Goal: Information Seeking & Learning: Learn about a topic

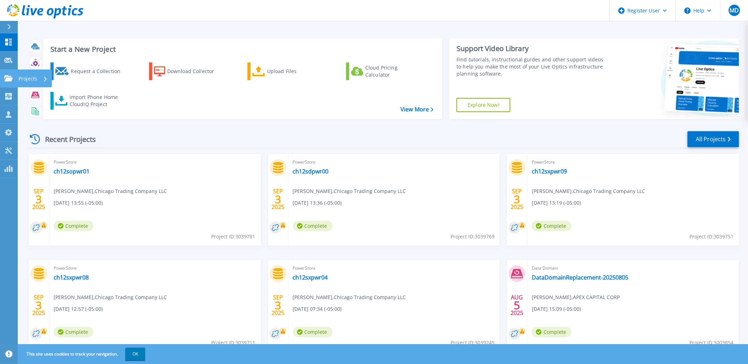
click at [12, 75] on icon at bounding box center [8, 78] width 9 height 6
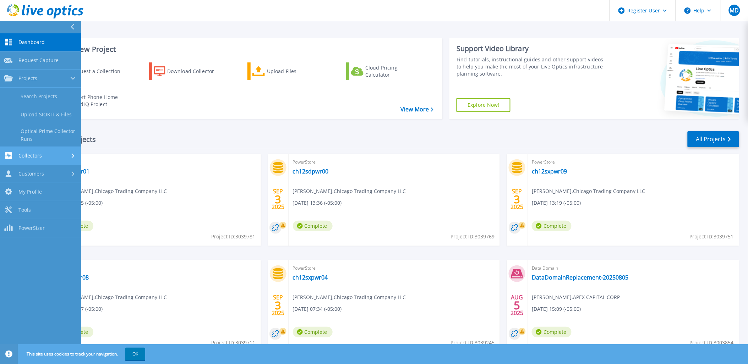
click at [47, 158] on div "Collectors" at bounding box center [40, 155] width 72 height 7
click at [41, 66] on link "Request Capture Request Capture" at bounding box center [40, 60] width 81 height 18
click at [42, 75] on link "Projects Projects" at bounding box center [40, 79] width 81 height 18
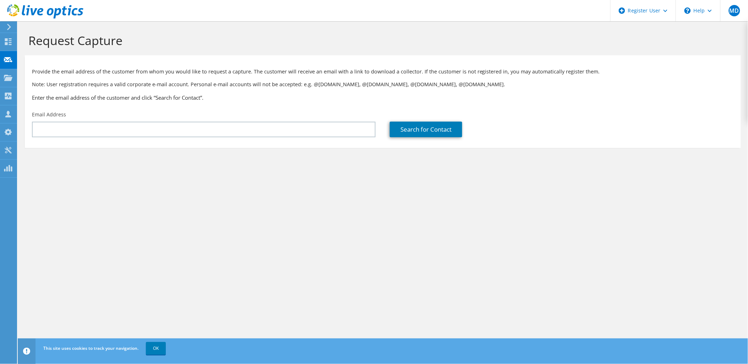
click at [6, 24] on icon at bounding box center [8, 27] width 5 height 6
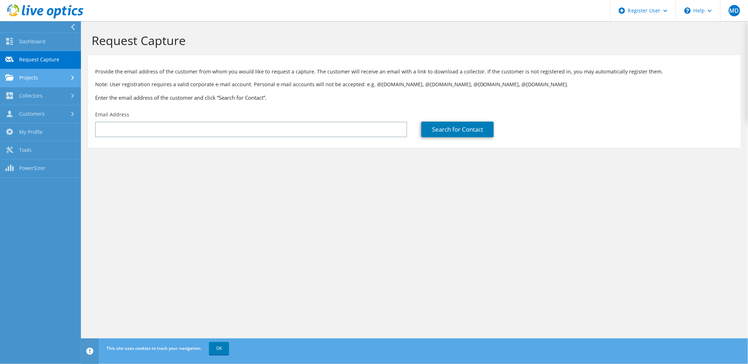
click at [37, 76] on link "Projects" at bounding box center [40, 78] width 81 height 18
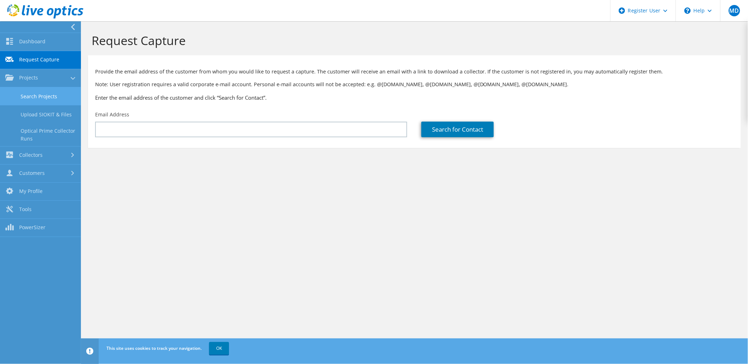
click at [37, 94] on link "Search Projects" at bounding box center [40, 96] width 81 height 18
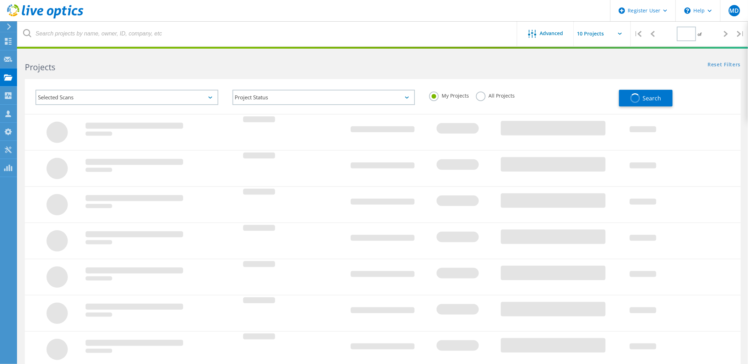
type input "1"
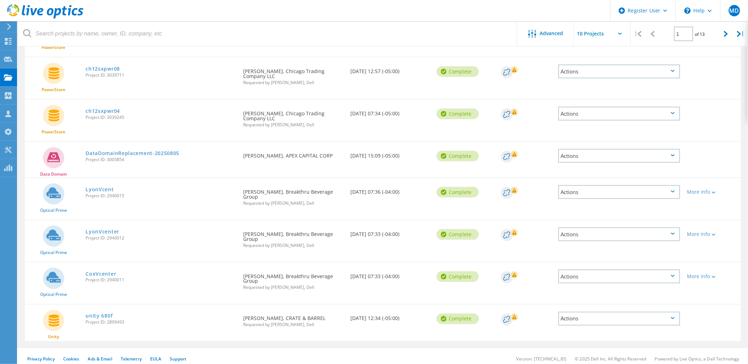
scroll to position [201, 0]
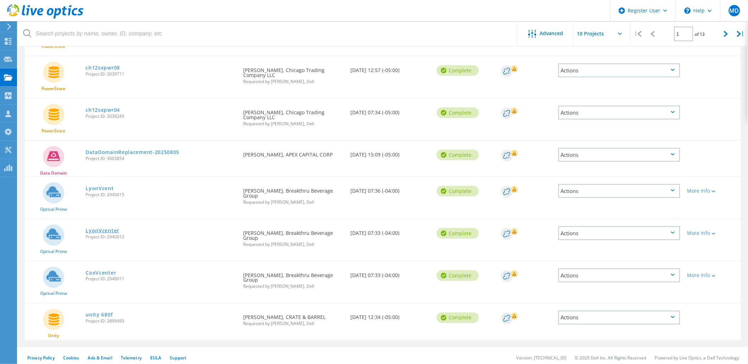
click at [102, 228] on link "LyonVcenter" at bounding box center [103, 230] width 34 height 5
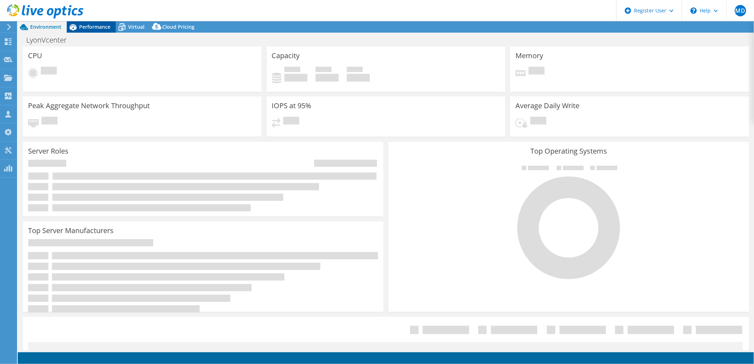
select select "USD"
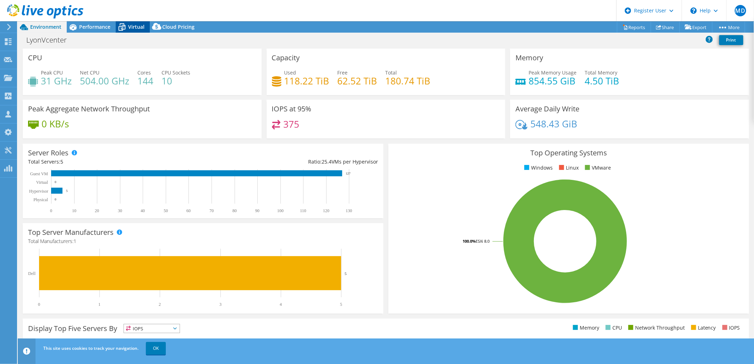
click at [118, 28] on icon at bounding box center [122, 27] width 12 height 12
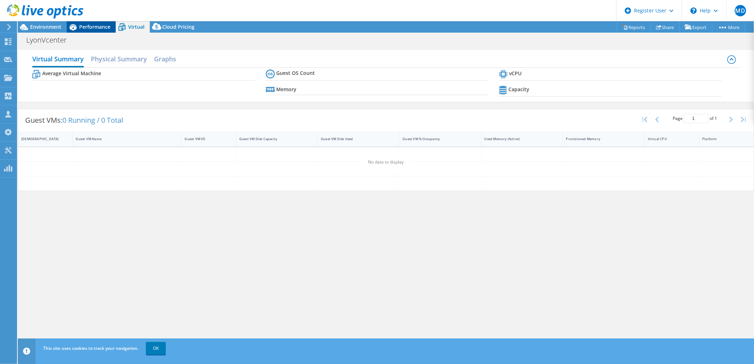
click at [109, 29] on span "Performance" at bounding box center [94, 26] width 31 height 7
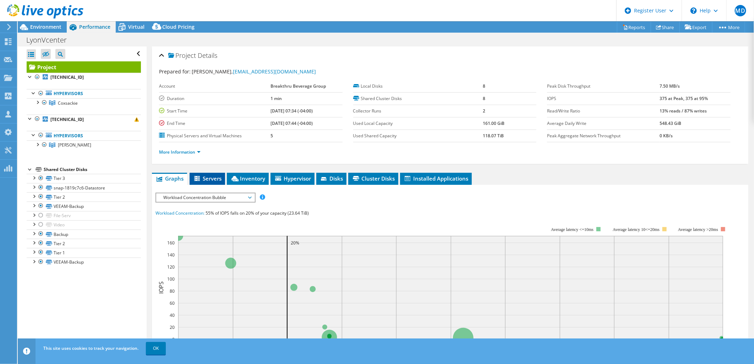
click at [204, 180] on span "Servers" at bounding box center [207, 178] width 28 height 7
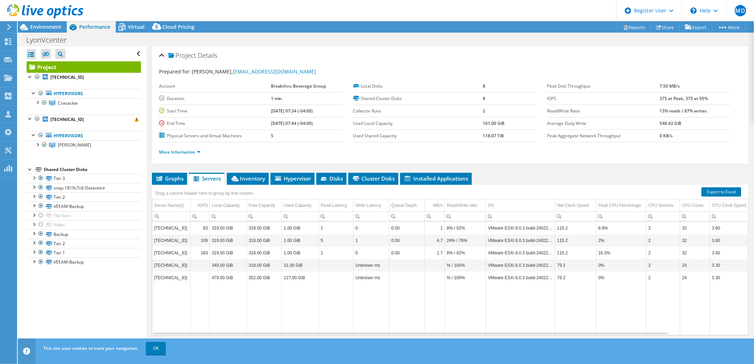
scroll to position [12, 0]
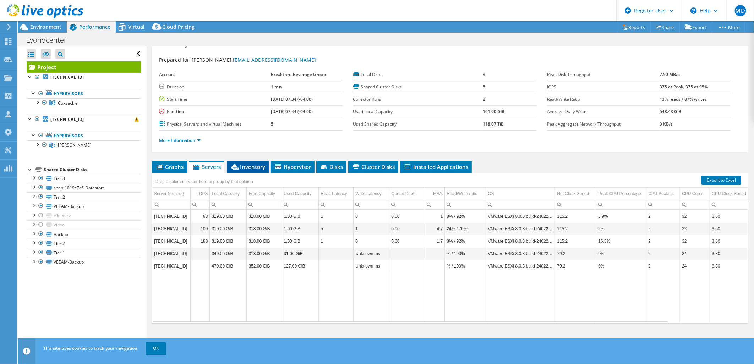
click at [268, 161] on li "Inventory" at bounding box center [248, 167] width 42 height 12
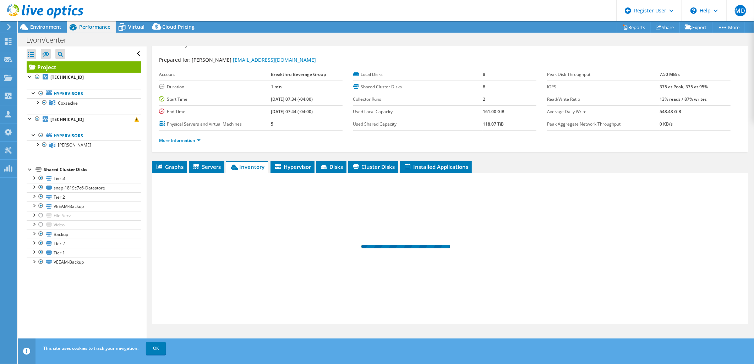
click at [264, 163] on span "Inventory" at bounding box center [247, 166] width 35 height 7
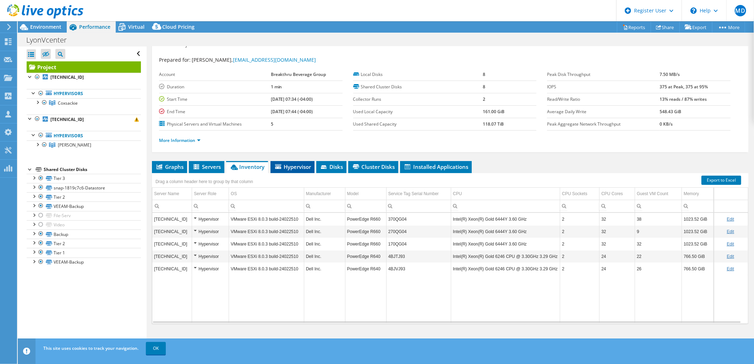
click at [285, 169] on span "Hypervisor" at bounding box center [292, 166] width 37 height 7
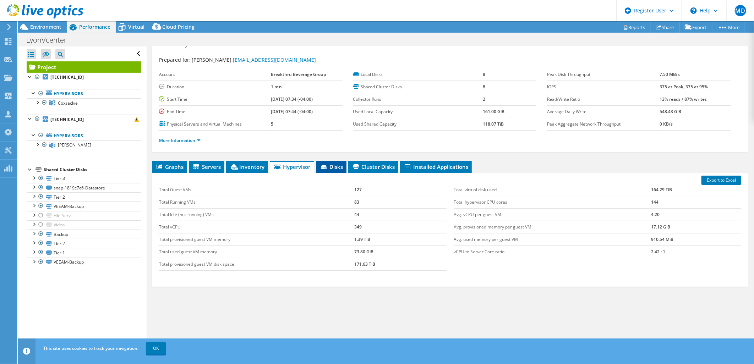
click at [328, 164] on span "Disks" at bounding box center [331, 166] width 23 height 7
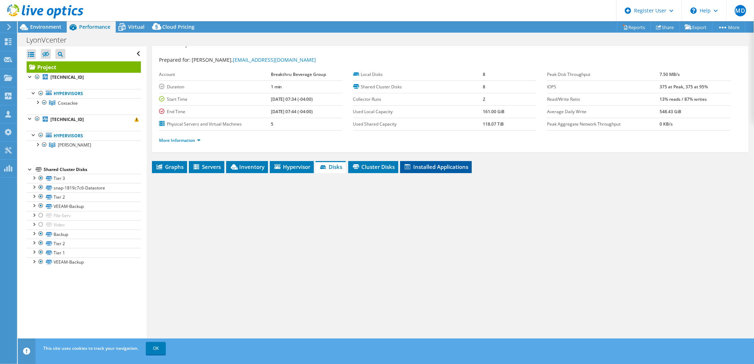
click at [401, 166] on li "Installed Applications" at bounding box center [436, 167] width 72 height 12
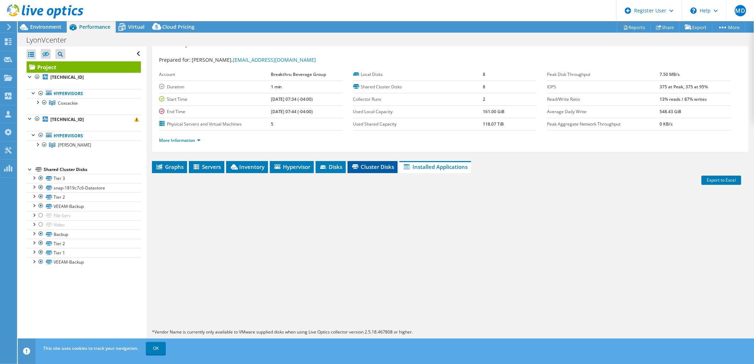
click at [379, 167] on span "Cluster Disks" at bounding box center [372, 166] width 43 height 7
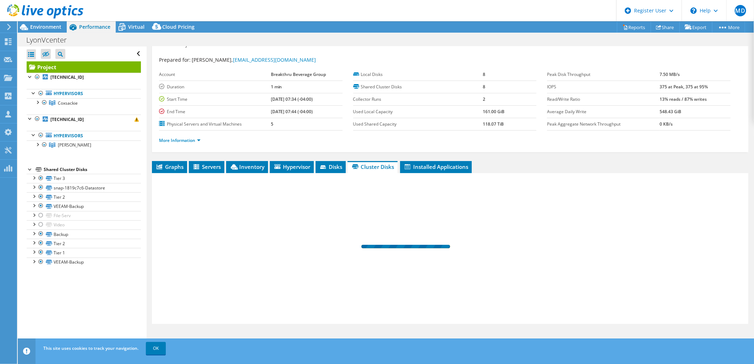
click at [400, 165] on ul "Graphs Servers Inventory Hypervisor Disks Cluster Disks Installed Applications" at bounding box center [450, 167] width 597 height 12
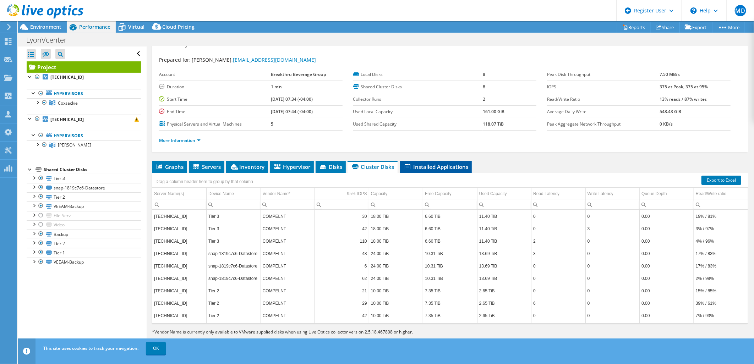
click at [409, 165] on icon at bounding box center [408, 166] width 6 height 5
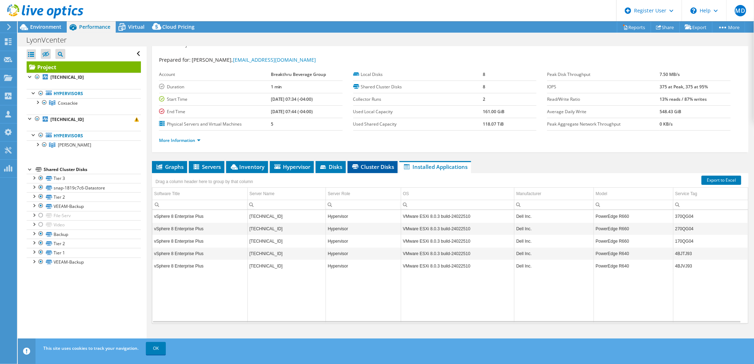
click at [374, 165] on span "Cluster Disks" at bounding box center [372, 166] width 43 height 7
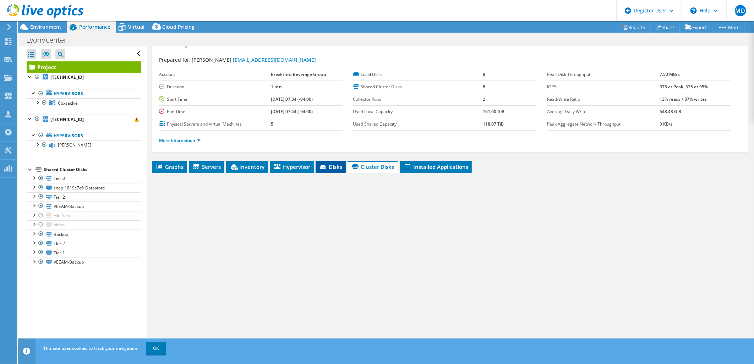
click at [331, 167] on span "Disks" at bounding box center [330, 166] width 23 height 7
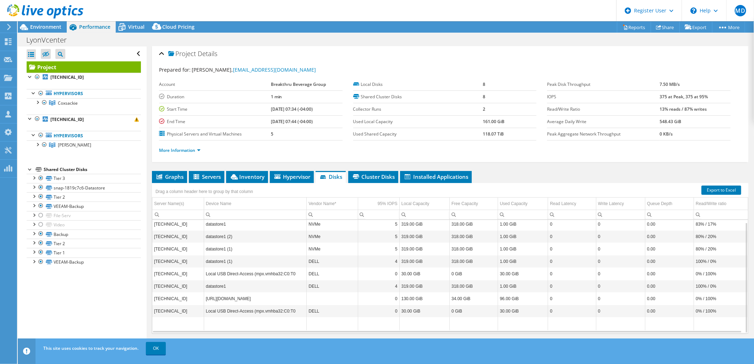
scroll to position [0, 0]
